Goal: Transaction & Acquisition: Purchase product/service

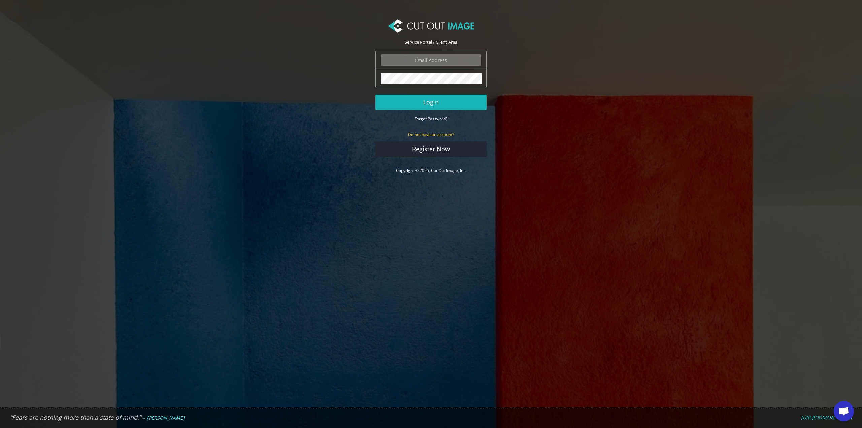
type input "info.tobestudio@gmail.com"
click at [431, 105] on button "Login" at bounding box center [430, 102] width 111 height 15
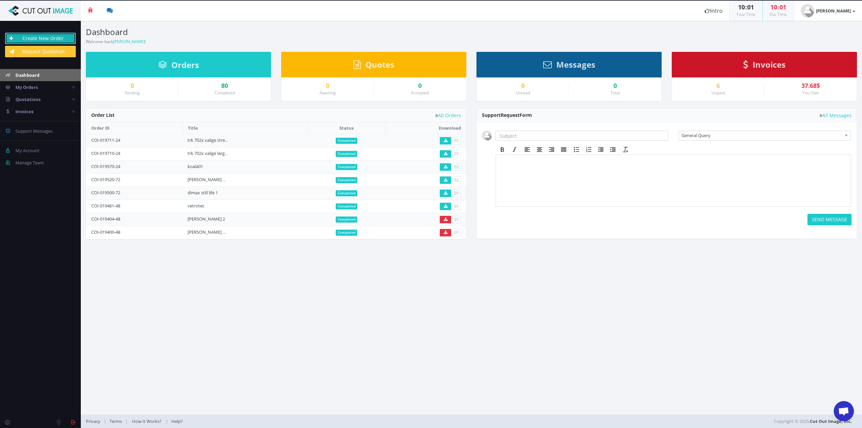
click at [48, 37] on link "Create New Order" at bounding box center [40, 38] width 71 height 11
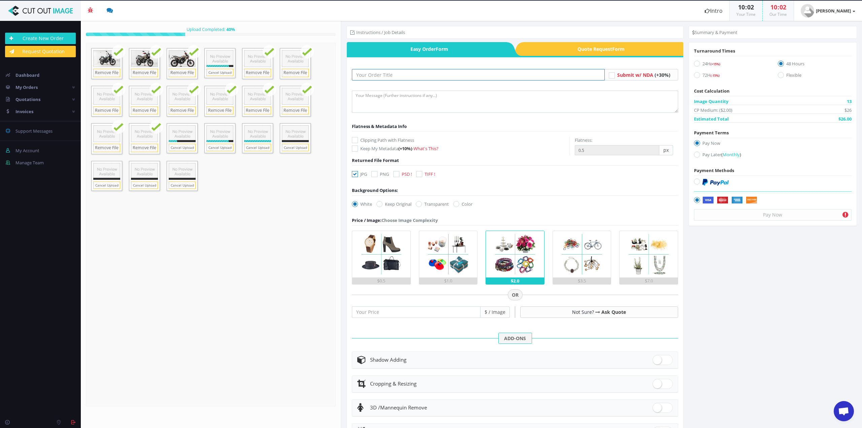
click at [379, 70] on input "text" at bounding box center [478, 74] width 252 height 11
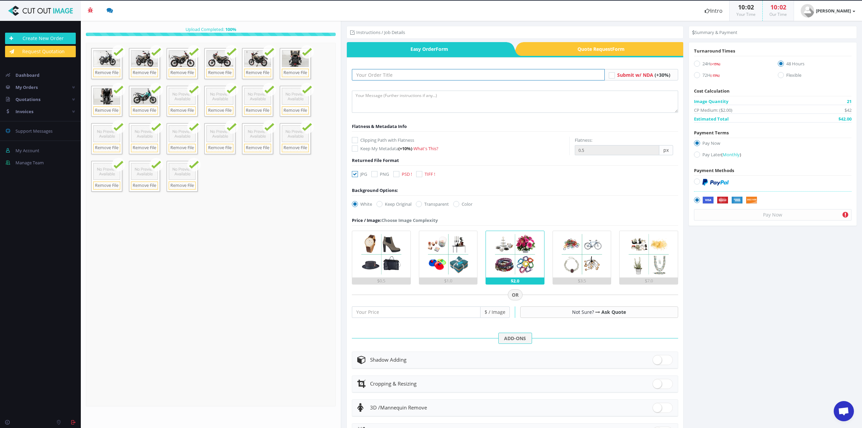
click at [377, 73] on input "text" at bounding box center [478, 74] width 252 height 11
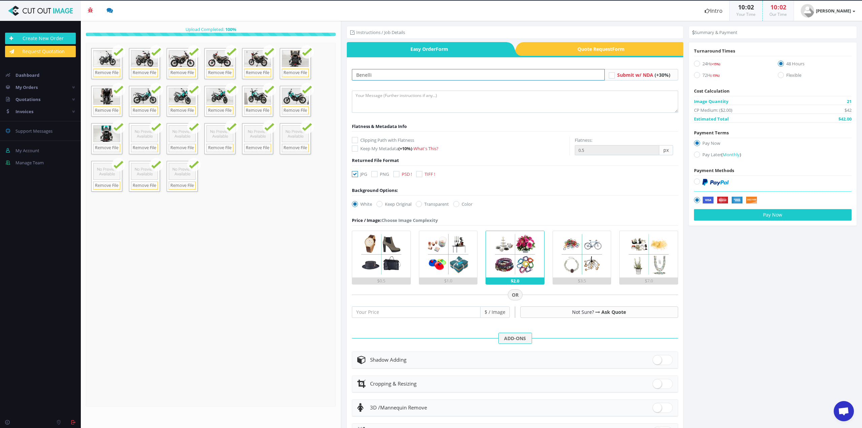
type input "Benelli"
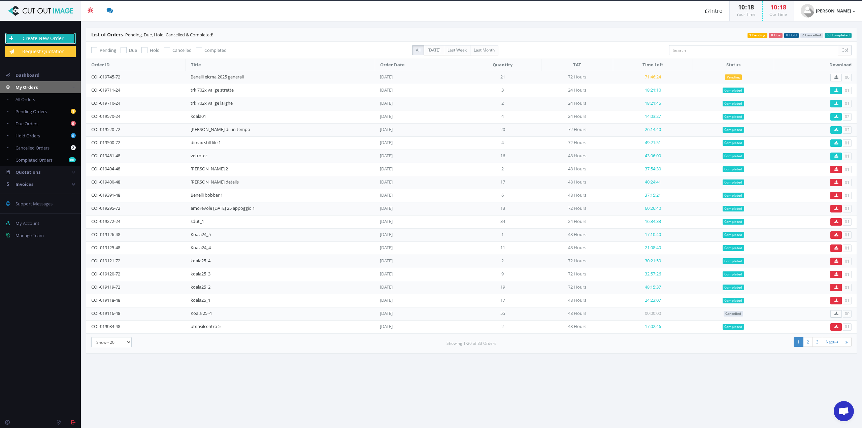
click at [37, 41] on link "Create New Order" at bounding box center [40, 38] width 71 height 11
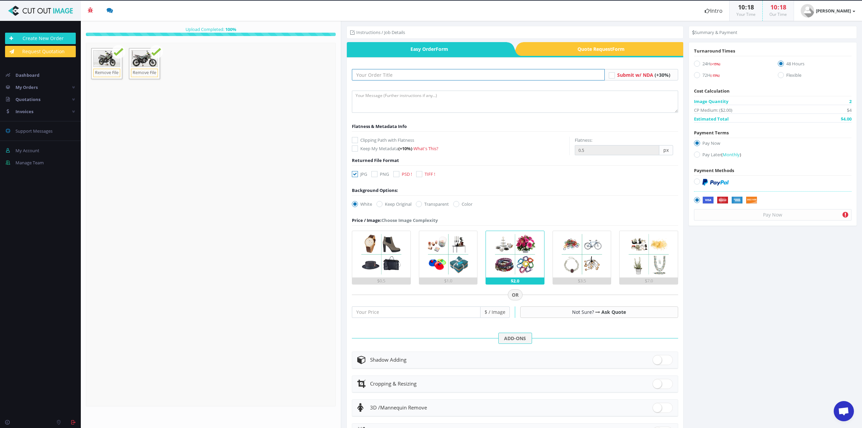
click at [362, 74] on input "text" at bounding box center [478, 74] width 252 height 11
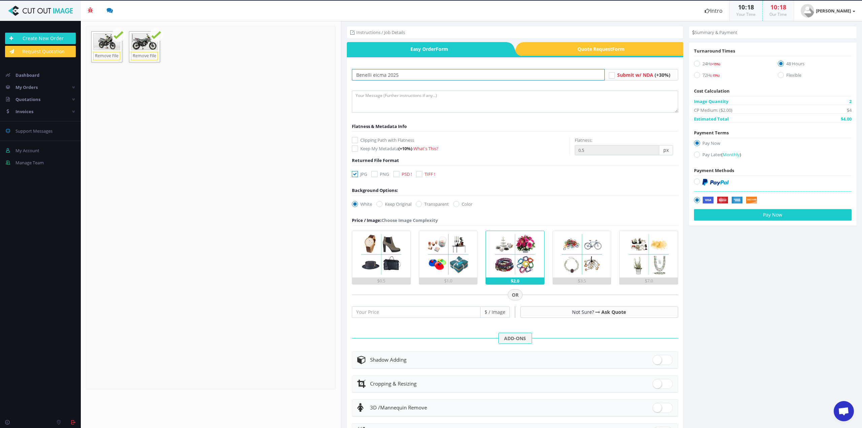
click at [418, 77] on input "Benelli eicma 2025" at bounding box center [478, 74] width 252 height 11
click at [411, 74] on input "Benelli eicma 2025" at bounding box center [478, 74] width 252 height 11
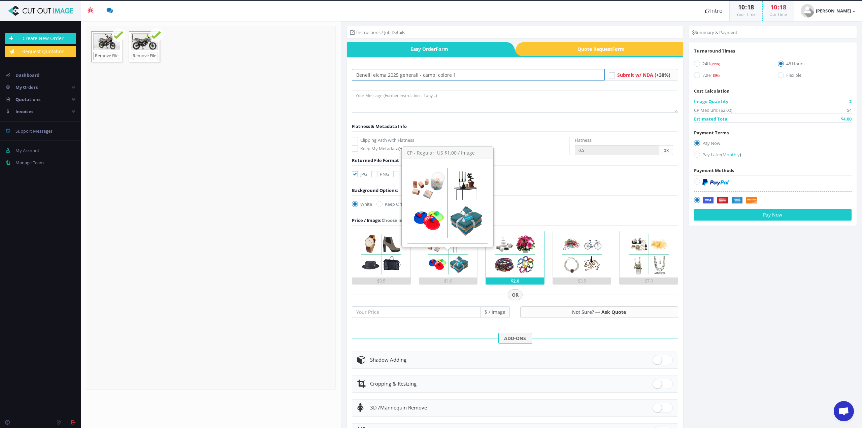
type input "Benelli eicma 2025 generali - cambi colore 1"
click at [444, 264] on img at bounding box center [448, 254] width 46 height 46
click at [0, 0] on input "$1.0" at bounding box center [0, 0] width 0 height 0
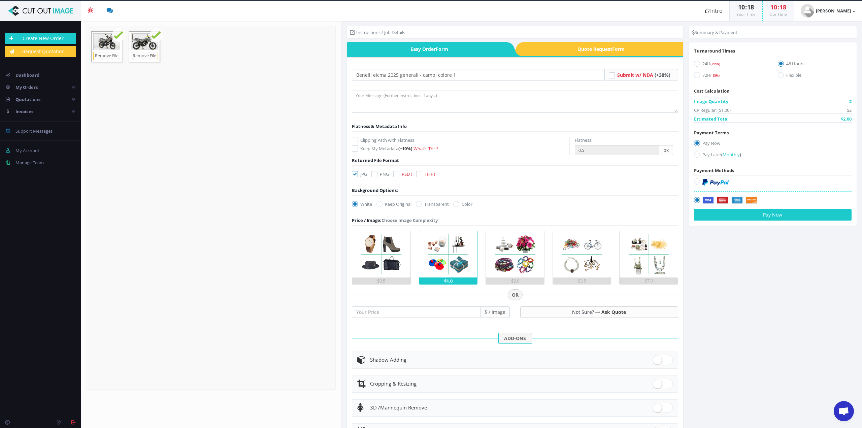
click at [386, 204] on label "Keep Original" at bounding box center [393, 204] width 35 height 7
click at [382, 204] on input "Keep Original" at bounding box center [380, 204] width 4 height 4
radio input "true"
click at [370, 103] on textarea at bounding box center [515, 102] width 326 height 22
click at [355, 94] on textarea "follow the red line" at bounding box center [515, 102] width 326 height 22
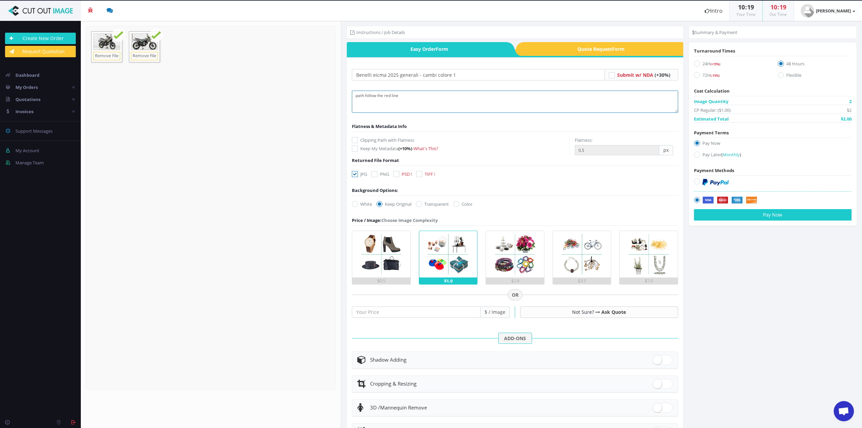
click at [466, 96] on textarea "path follow the red line" at bounding box center [515, 102] width 326 height 22
click at [365, 97] on textarea "path follow the red line -" at bounding box center [515, 102] width 326 height 22
click at [412, 98] on textarea "path: follow the red line -" at bounding box center [515, 102] width 326 height 22
type textarea "path: follow the red line - I need"
click at [695, 152] on icon at bounding box center [697, 154] width 6 height 6
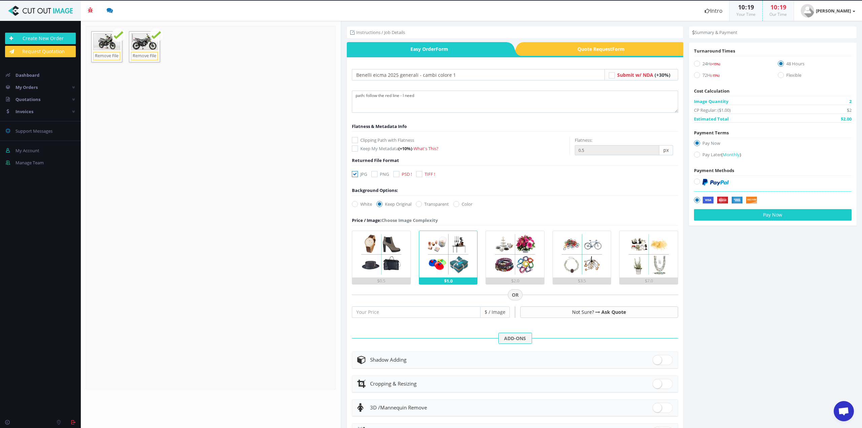
click at [695, 152] on input "Pay Later ( Monthly )" at bounding box center [697, 154] width 4 height 4
radio input "true"
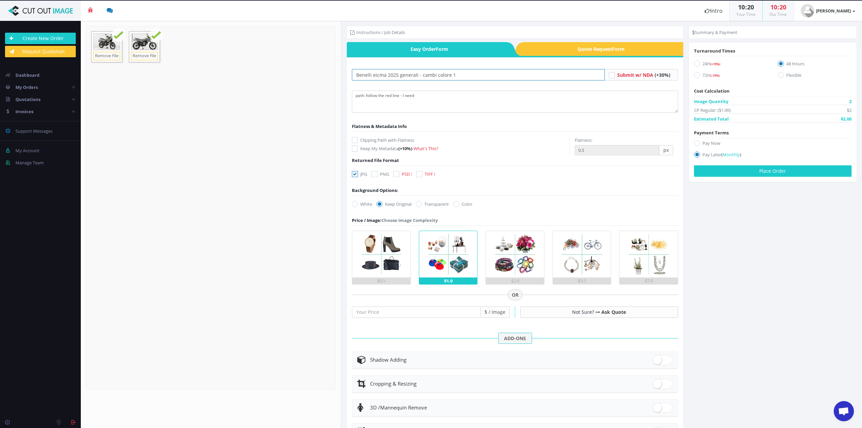
click at [459, 74] on input "Benelli eicma 2025 generali - cambi colore 1" at bounding box center [478, 74] width 252 height 11
click at [434, 101] on textarea "path: follow the red line - I need" at bounding box center [515, 102] width 326 height 22
click at [479, 95] on textarea "path: follow the red line - I need to isolate the colored plastics" at bounding box center [515, 102] width 326 height 22
type textarea "path: follow the red line - I need to isolate the colored plastics"
click at [698, 75] on label "72H (-15%) Details" at bounding box center [731, 76] width 74 height 9
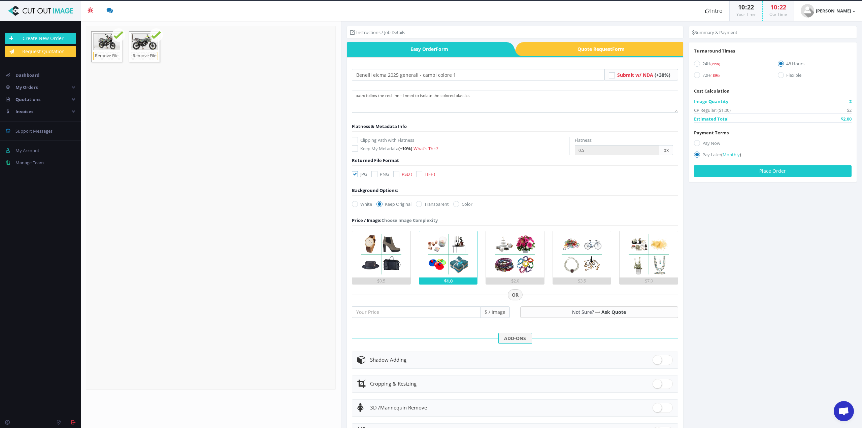
click at [698, 75] on input "72H (-15%) Details" at bounding box center [697, 75] width 4 height 4
radio input "true"
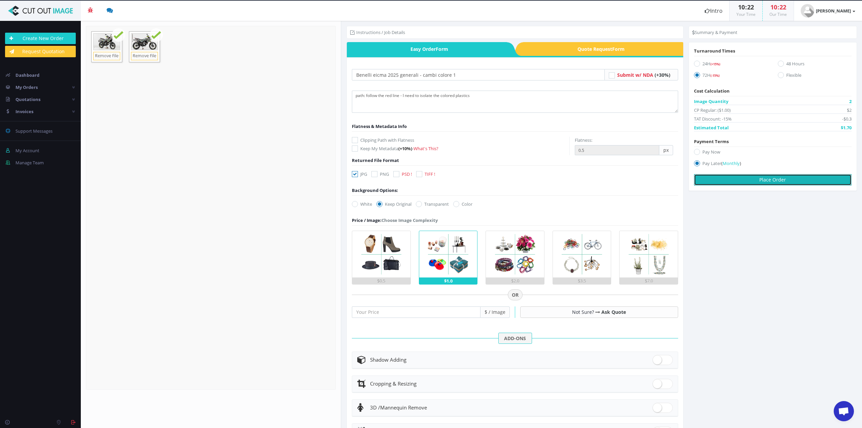
click at [761, 181] on button "Place Order" at bounding box center [773, 179] width 158 height 11
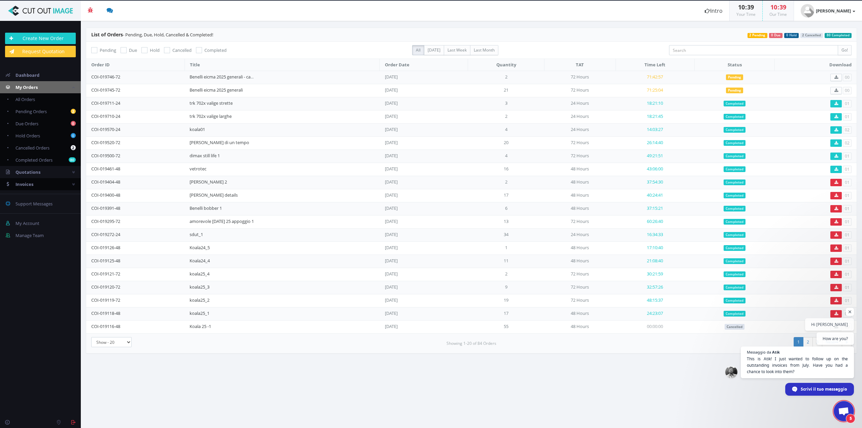
click at [34, 185] on link "Invoices" at bounding box center [40, 184] width 81 height 12
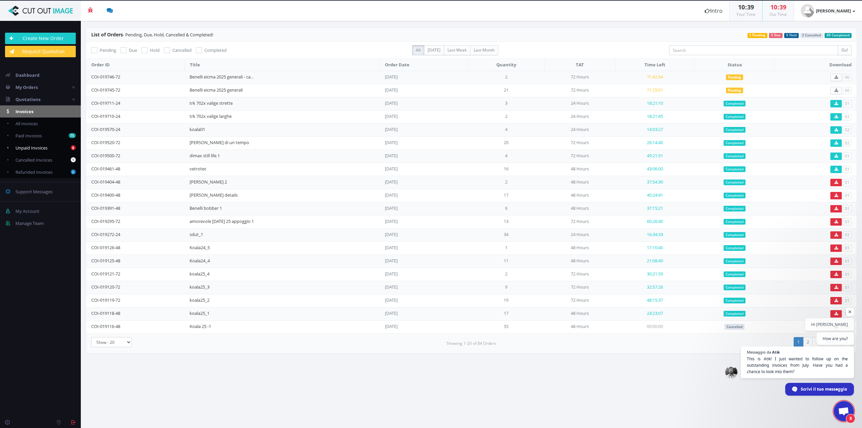
click at [40, 147] on span "Unpaid Invoices" at bounding box center [31, 148] width 32 height 6
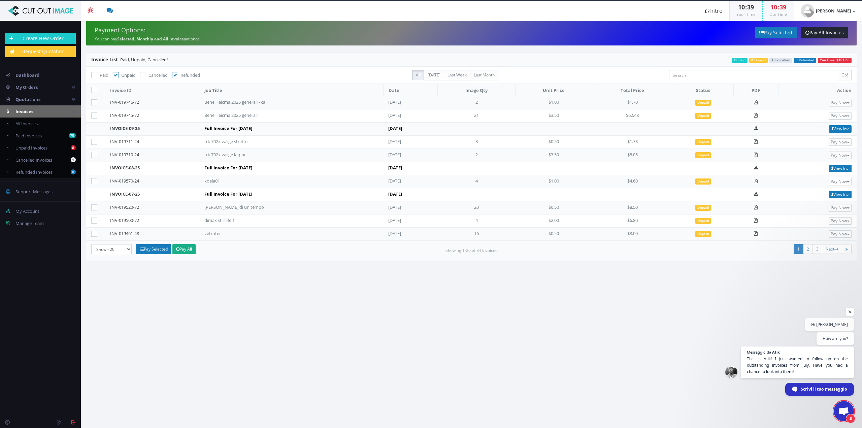
click at [389, 273] on section "Payment Options: You can pay Selected, Monthly and All Invoices at once. Pay Se…" at bounding box center [471, 224] width 781 height 407
click at [809, 246] on link "2" at bounding box center [808, 249] width 10 height 10
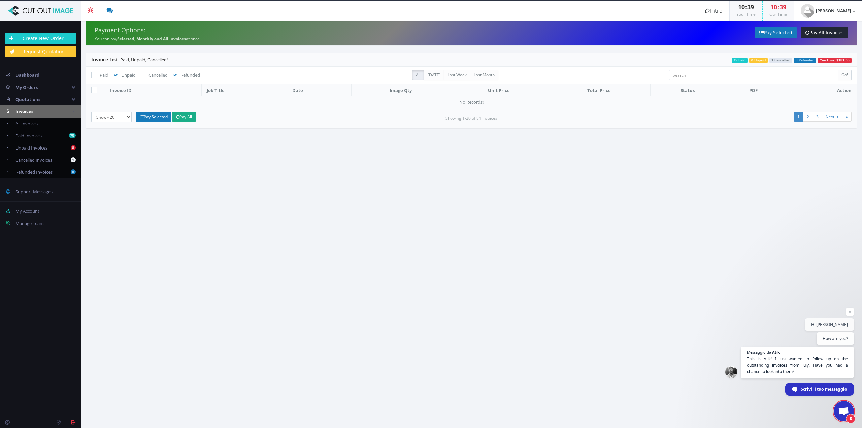
click at [797, 115] on link "1" at bounding box center [798, 117] width 10 height 10
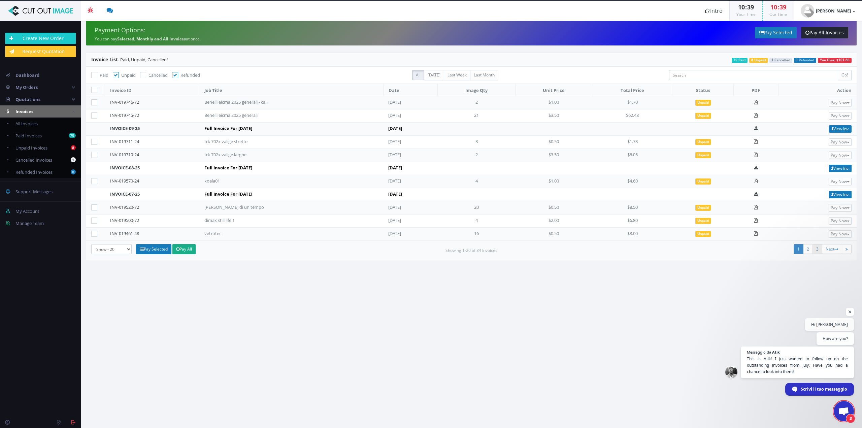
click at [815, 244] on link "3" at bounding box center [817, 249] width 10 height 10
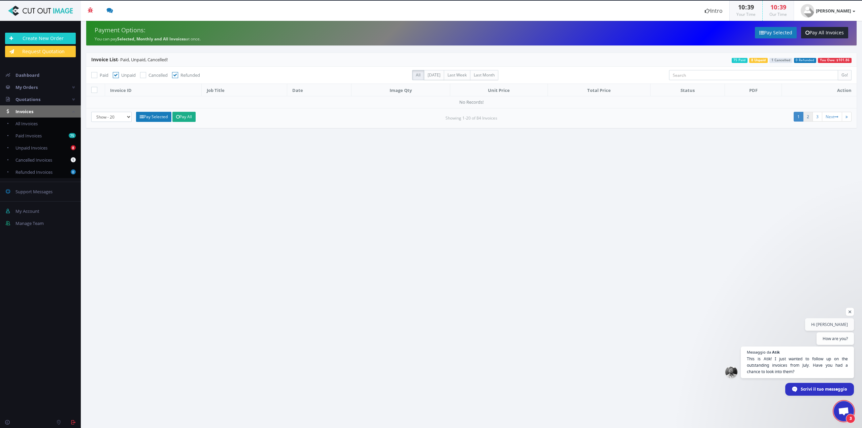
click at [807, 117] on link "2" at bounding box center [808, 117] width 10 height 10
drag, startPoint x: 770, startPoint y: 193, endPoint x: 784, endPoint y: 154, distance: 41.6
click at [770, 193] on section "Payment Options: You can pay Selected, Monthly and All Invoices at once. Pay Se…" at bounding box center [471, 224] width 781 height 407
click at [797, 115] on link "1" at bounding box center [798, 117] width 10 height 10
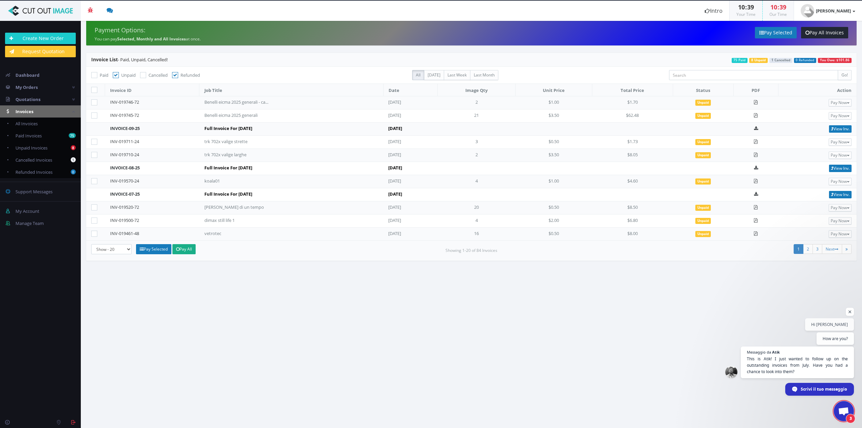
click at [283, 269] on section "Payment Options: You can pay Selected, Monthly and All Invoices at once. Pay Se…" at bounding box center [471, 224] width 781 height 407
click at [811, 246] on link "2" at bounding box center [808, 249] width 10 height 10
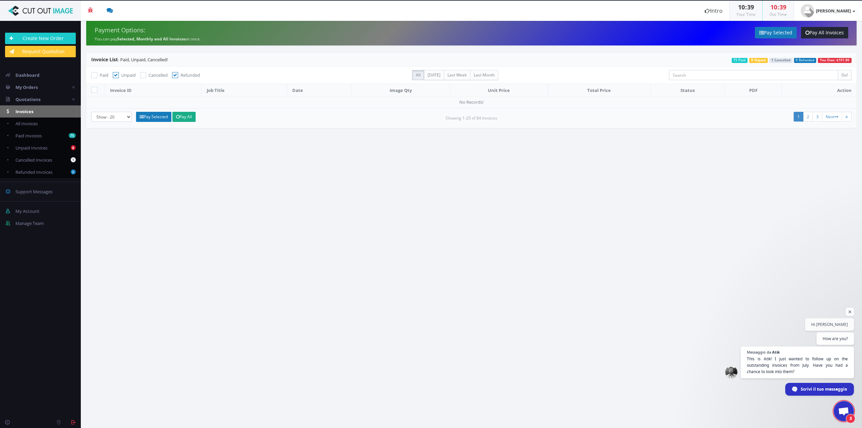
click at [796, 115] on link "1" at bounding box center [798, 117] width 10 height 10
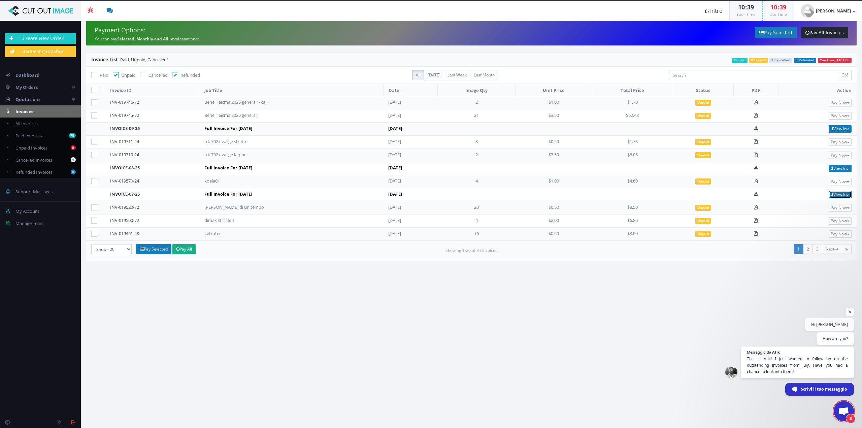
click at [842, 191] on link "View Inv." at bounding box center [840, 194] width 23 height 7
click at [839, 167] on link "View Inv." at bounding box center [840, 168] width 23 height 7
click at [837, 127] on link "View Inv." at bounding box center [840, 128] width 23 height 7
drag, startPoint x: 202, startPoint y: 230, endPoint x: 223, endPoint y: 231, distance: 20.9
click at [222, 231] on td "vetrotec" at bounding box center [291, 234] width 184 height 13
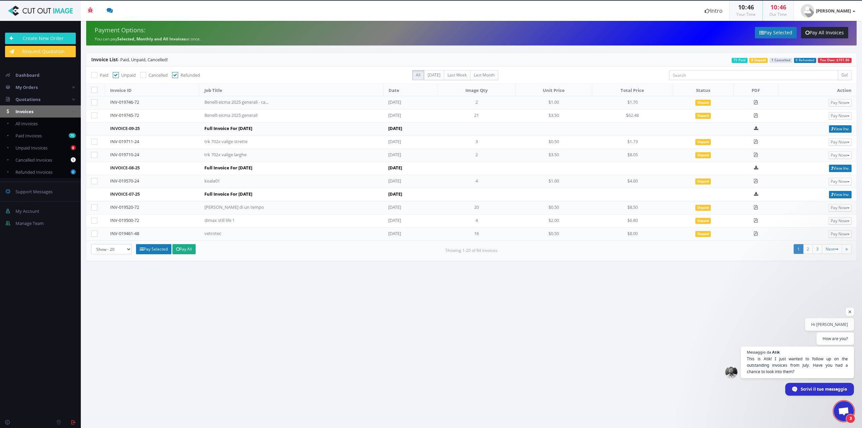
click at [240, 272] on section "Payment Options: You can pay Selected, Monthly and All Invoices at once. Pay Se…" at bounding box center [471, 224] width 781 height 407
drag, startPoint x: 203, startPoint y: 216, endPoint x: 238, endPoint y: 219, distance: 35.1
click at [238, 219] on div "dimax still life 1" at bounding box center [237, 220] width 67 height 6
drag, startPoint x: 259, startPoint y: 265, endPoint x: 241, endPoint y: 231, distance: 39.0
click at [260, 265] on section "Payment Options: You can pay Selected, Monthly and All Invoices at once. Pay Se…" at bounding box center [471, 224] width 781 height 407
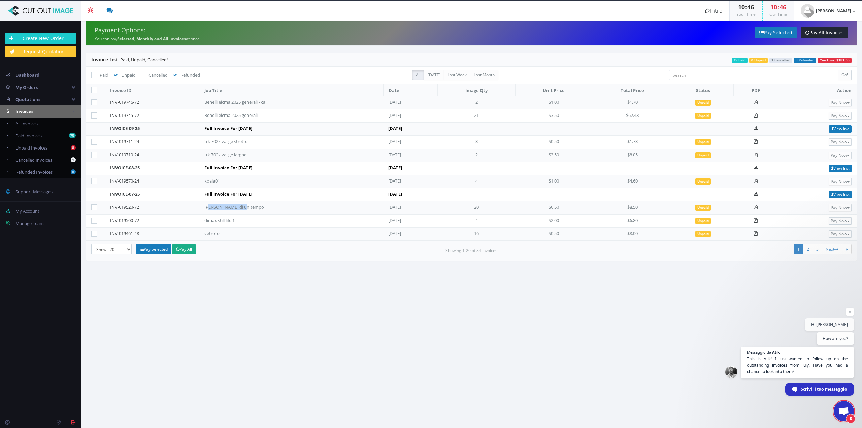
drag, startPoint x: 206, startPoint y: 205, endPoint x: 248, endPoint y: 209, distance: 42.6
click at [248, 209] on td "sapone di un tempo" at bounding box center [291, 207] width 184 height 13
drag, startPoint x: 286, startPoint y: 296, endPoint x: 262, endPoint y: 249, distance: 52.4
click at [286, 294] on section "Payment Options: You can pay Selected, Monthly and All Invoices at once. Pay Se…" at bounding box center [471, 224] width 781 height 407
drag, startPoint x: 226, startPoint y: 179, endPoint x: 186, endPoint y: 176, distance: 40.1
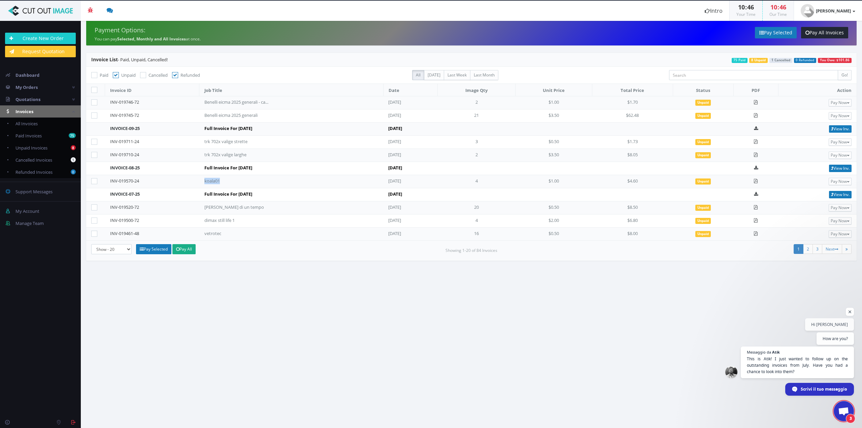
click at [193, 175] on tr "INV-019570-24 koala01 Aug 19, 2025 4 $1.00 $4.60 Unpaid Pay Now PayPal Credit C…" at bounding box center [471, 181] width 770 height 13
click at [295, 293] on section "Payment Options: You can pay Selected, Monthly and All Invoices at once. Pay Se…" at bounding box center [471, 224] width 781 height 407
drag, startPoint x: 234, startPoint y: 149, endPoint x: 103, endPoint y: 139, distance: 131.3
click at [103, 139] on tbody "INV-019746-72 Benelli eicma 2025 generali - cambi colore 1 Oct 10, 2025 2 $1.00…" at bounding box center [471, 168] width 770 height 144
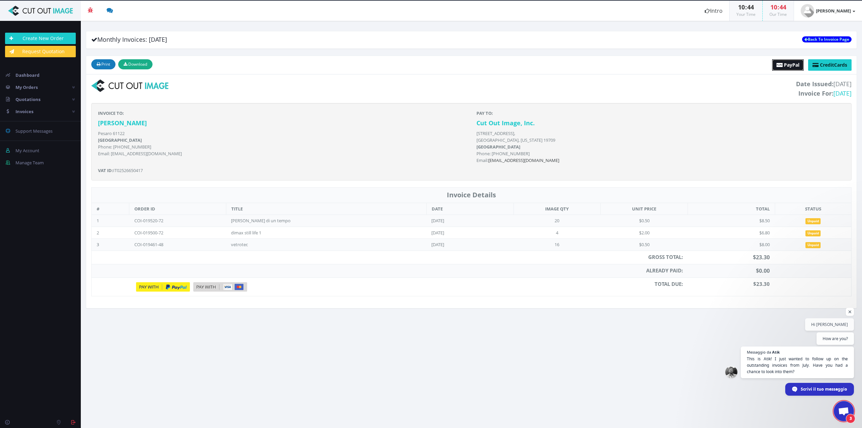
click at [784, 67] on span "PayPal" at bounding box center [791, 65] width 15 height 6
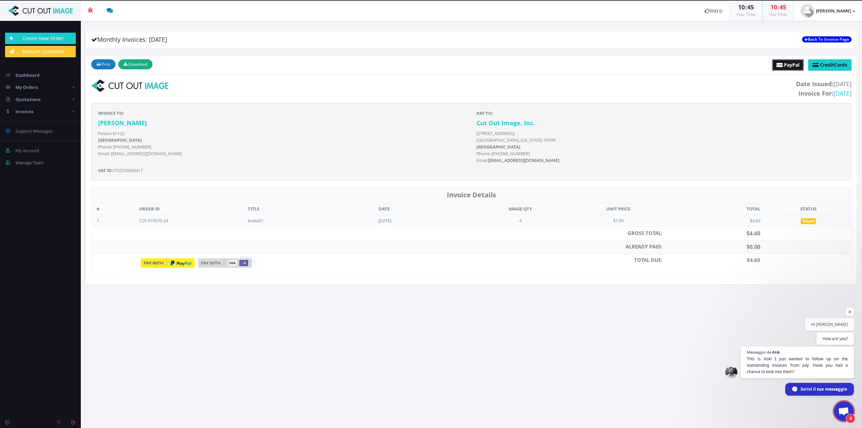
click at [784, 67] on span "PayPal" at bounding box center [791, 65] width 15 height 6
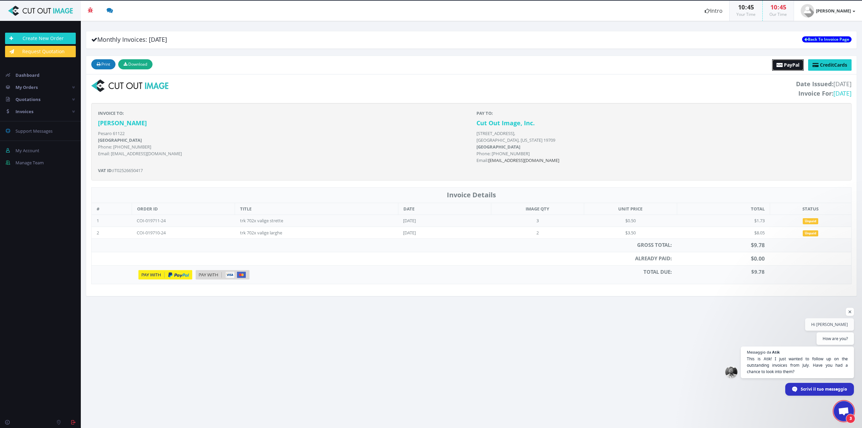
click at [784, 64] on span "PayPal" at bounding box center [791, 65] width 15 height 6
